Goal: Transaction & Acquisition: Subscribe to service/newsletter

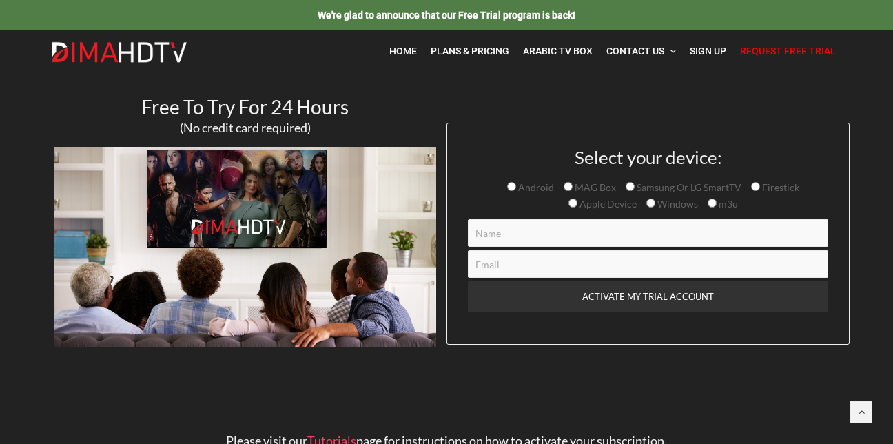
click at [504, 236] on input "Contact form" at bounding box center [648, 233] width 360 height 28
type input "Eric"
click at [486, 260] on input "Contact form" at bounding box center [648, 264] width 360 height 28
drag, startPoint x: 486, startPoint y: 260, endPoint x: 427, endPoint y: 85, distance: 184.5
click at [427, 85] on section "Free To Try For 24 Hours (No credit card required) Select your device: Android …" at bounding box center [446, 229] width 893 height 315
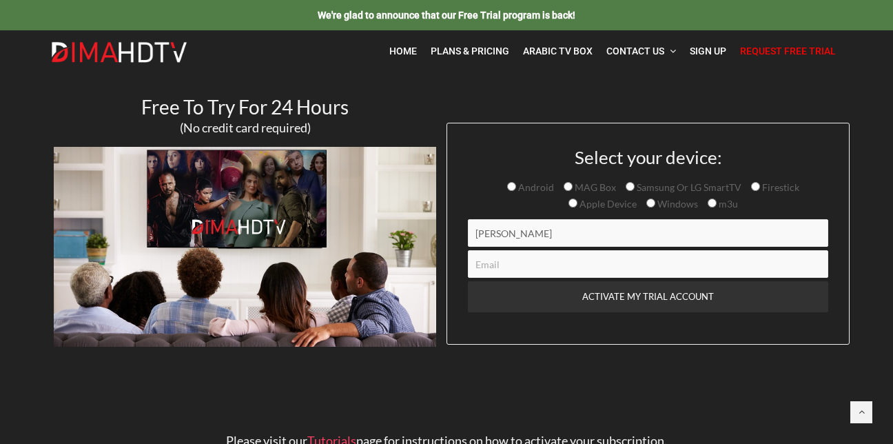
click at [492, 270] on input "Contact form" at bounding box center [648, 264] width 360 height 28
type input "londonknights12345@gmail.com"
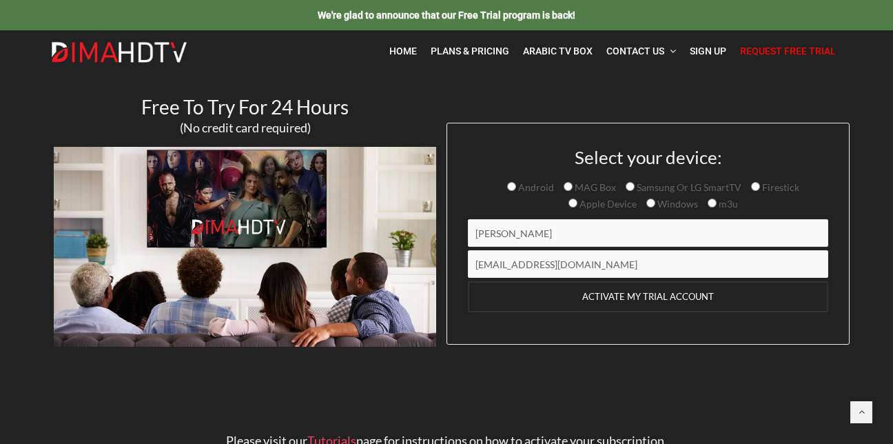
click at [677, 299] on input "ACTIVATE MY TRIAL ACCOUNT" at bounding box center [648, 296] width 360 height 31
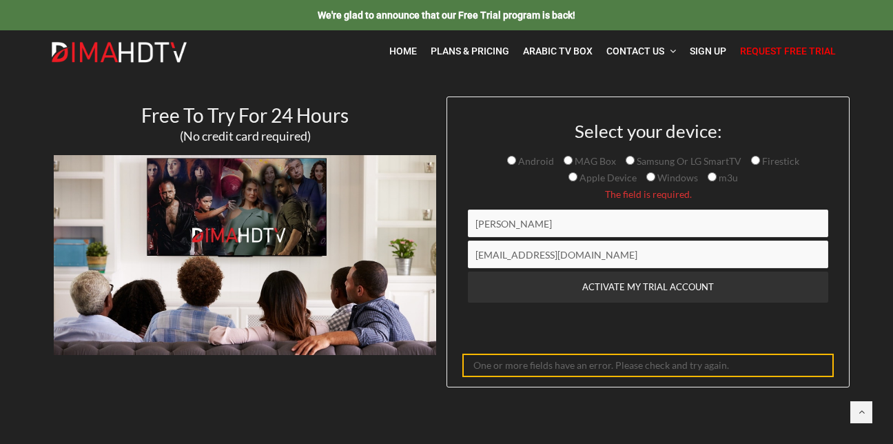
click at [511, 226] on input "Eric" at bounding box center [648, 223] width 360 height 28
click at [754, 161] on input "Firestick" at bounding box center [755, 160] width 9 height 9
radio input "true"
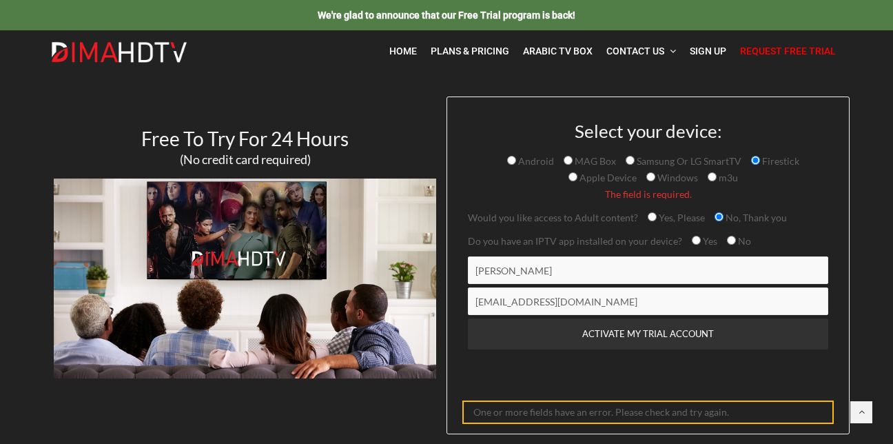
click at [649, 216] on input "Yes, Please" at bounding box center [651, 216] width 9 height 9
radio input "true"
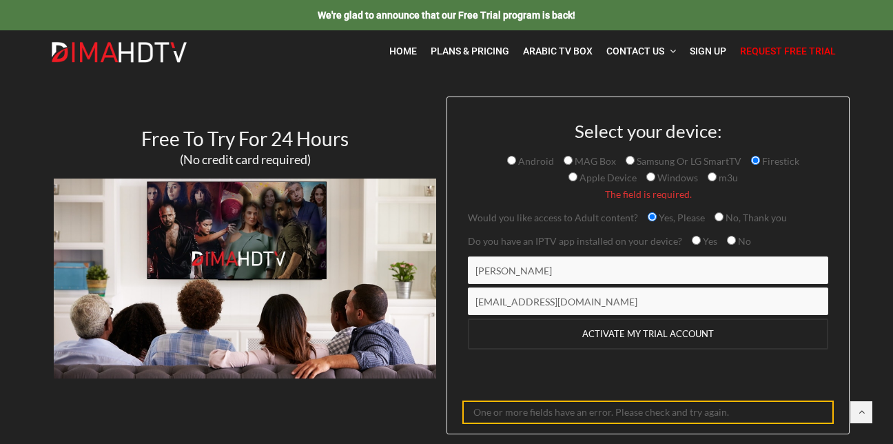
click at [667, 331] on input "ACTIVATE MY TRIAL ACCOUNT" at bounding box center [648, 333] width 360 height 31
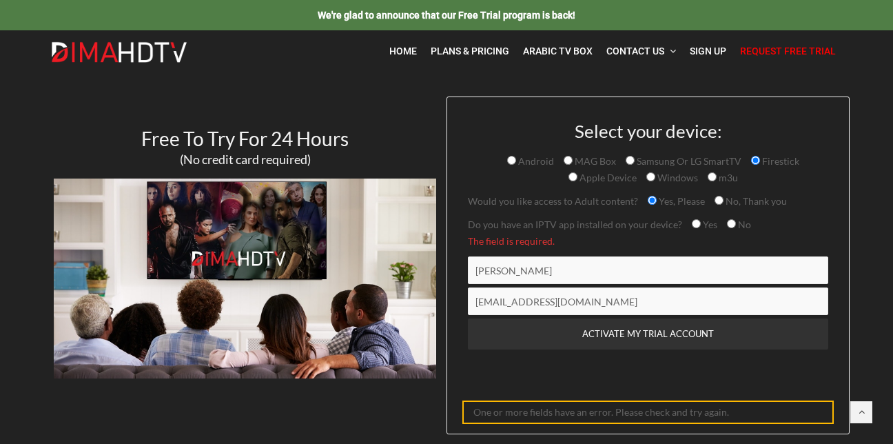
click at [693, 225] on input "Yes" at bounding box center [695, 223] width 9 height 9
radio input "true"
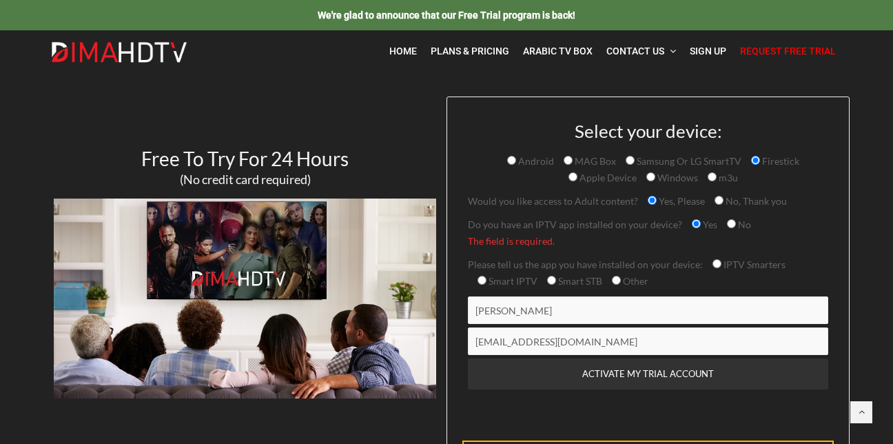
click at [717, 263] on input "IPTV Smarters" at bounding box center [716, 263] width 9 height 9
radio input "true"
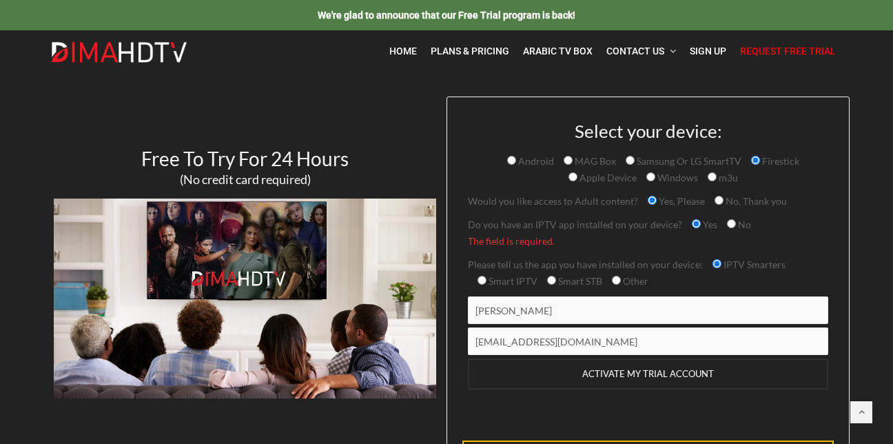
click at [643, 375] on input "ACTIVATE MY TRIAL ACCOUNT" at bounding box center [648, 373] width 360 height 31
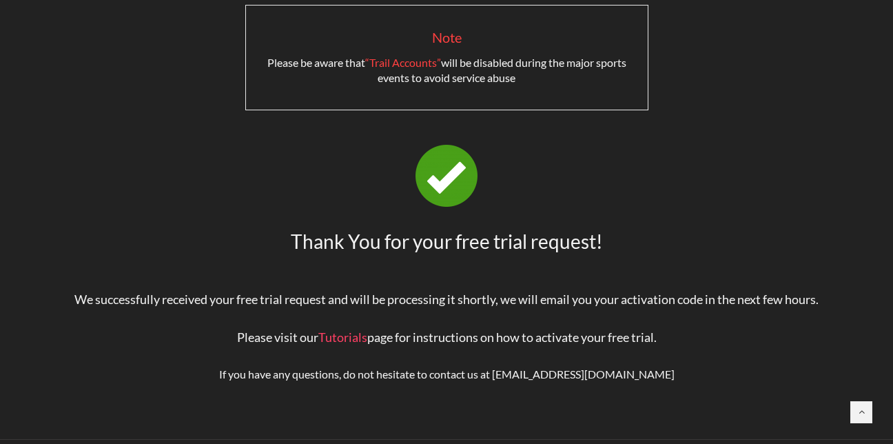
scroll to position [138, 0]
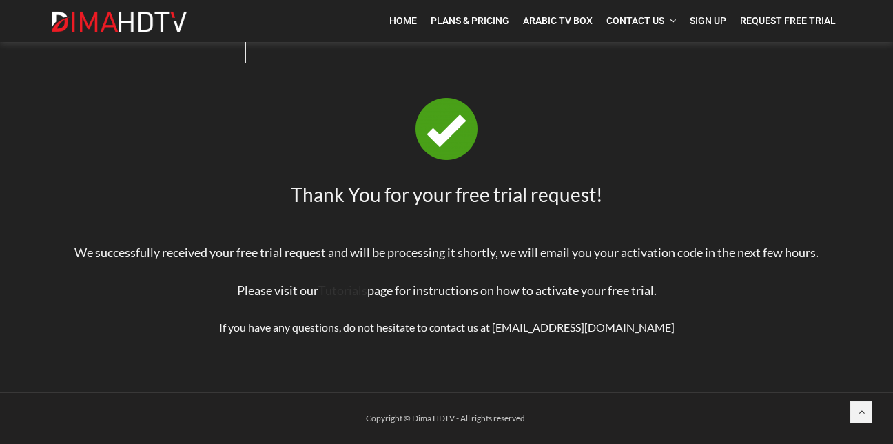
click at [348, 293] on link "Tutorials" at bounding box center [342, 289] width 49 height 15
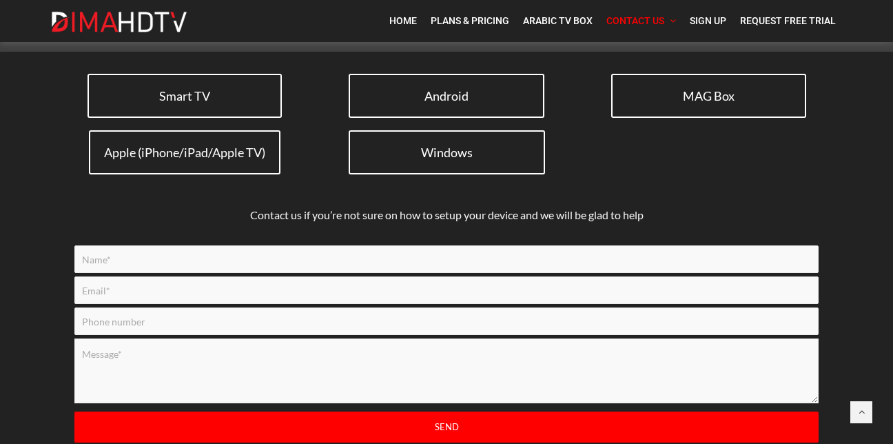
scroll to position [189, 0]
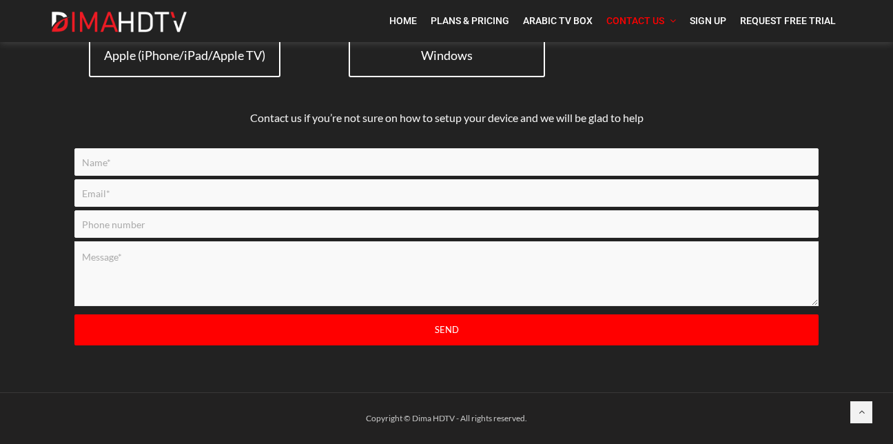
click at [127, 164] on input "Contact form" at bounding box center [446, 162] width 744 height 28
type input "eric humphrey"
type input "londonknights12345@gmail.com"
type input "2262280466"
click at [122, 259] on textarea "Contact form" at bounding box center [446, 273] width 744 height 65
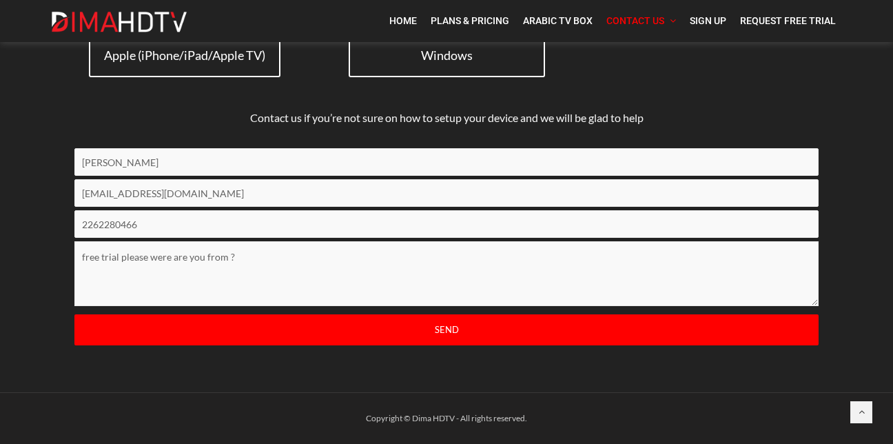
type textarea "free trial please were are you from ?"
click at [437, 328] on input "Send" at bounding box center [446, 329] width 744 height 31
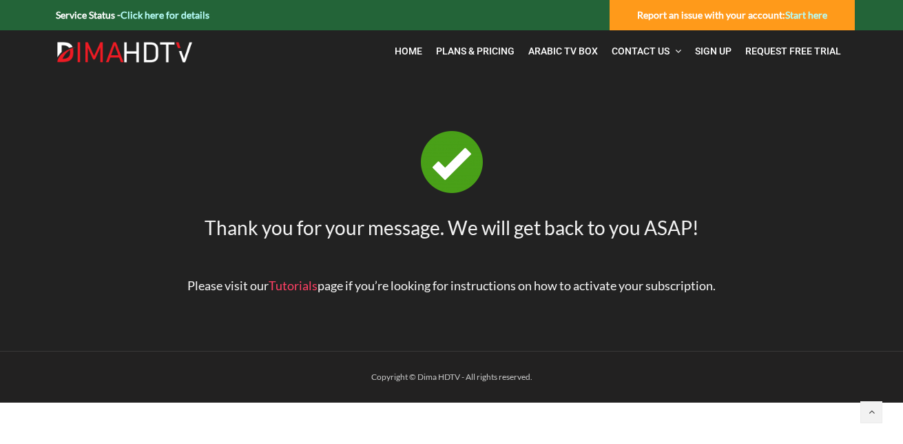
click at [670, 244] on div "Thank you for your message. We will get back to you ASAP! Please visit our Tuto…" at bounding box center [451, 223] width 785 height 254
click at [341, 48] on div "Home Plans & Pricing Arabic TV Box Contact Us FAQ Tutorials Smart TV (Samsung &…" at bounding box center [452, 51] width 806 height 42
click at [460, 191] on img at bounding box center [452, 162] width 62 height 62
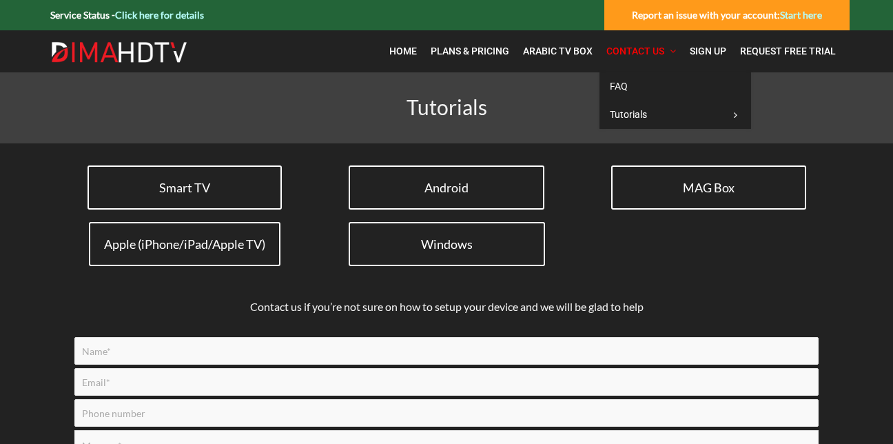
click at [673, 51] on icon at bounding box center [672, 51] width 6 height 10
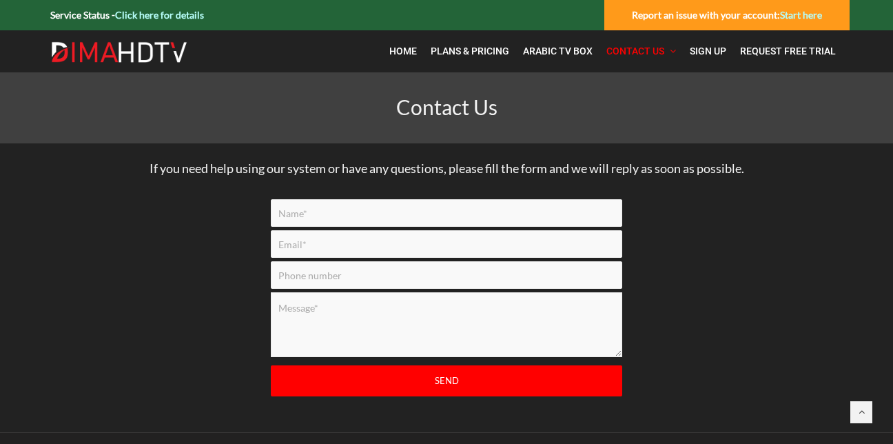
click at [813, 118] on p "Contact Us" at bounding box center [446, 106] width 764 height 25
click at [714, 54] on span "Sign Up" at bounding box center [707, 50] width 36 height 11
